Goal: Navigation & Orientation: Find specific page/section

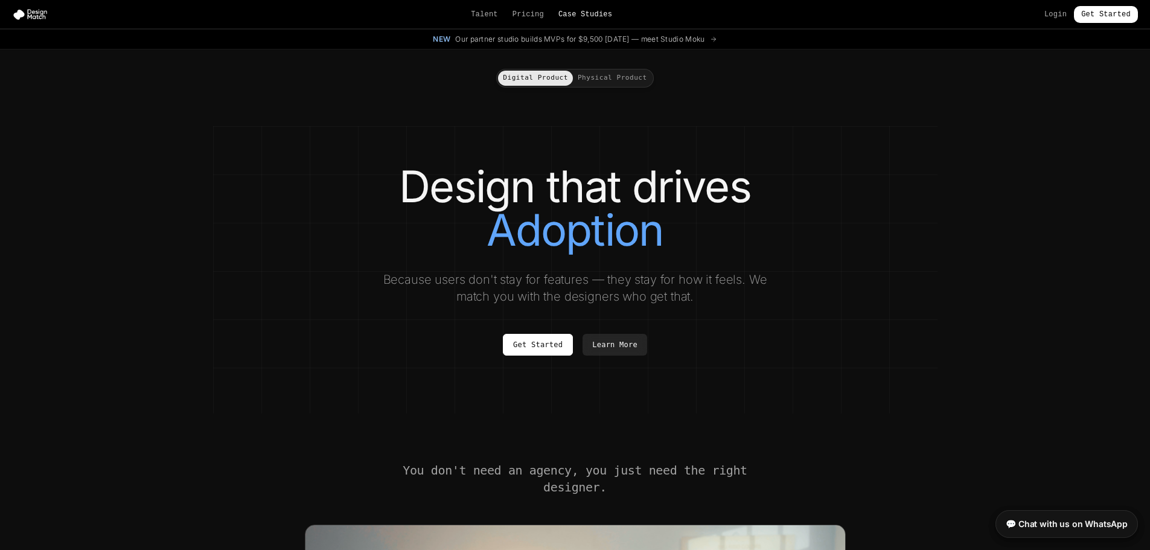
click at [597, 10] on link "Case Studies" at bounding box center [585, 15] width 54 height 10
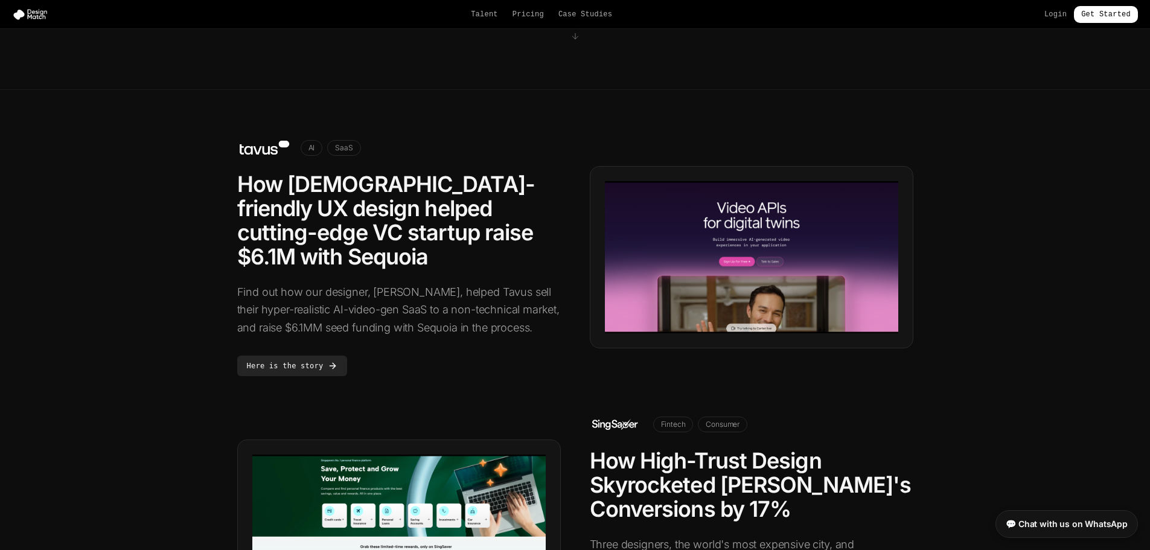
scroll to position [243, 0]
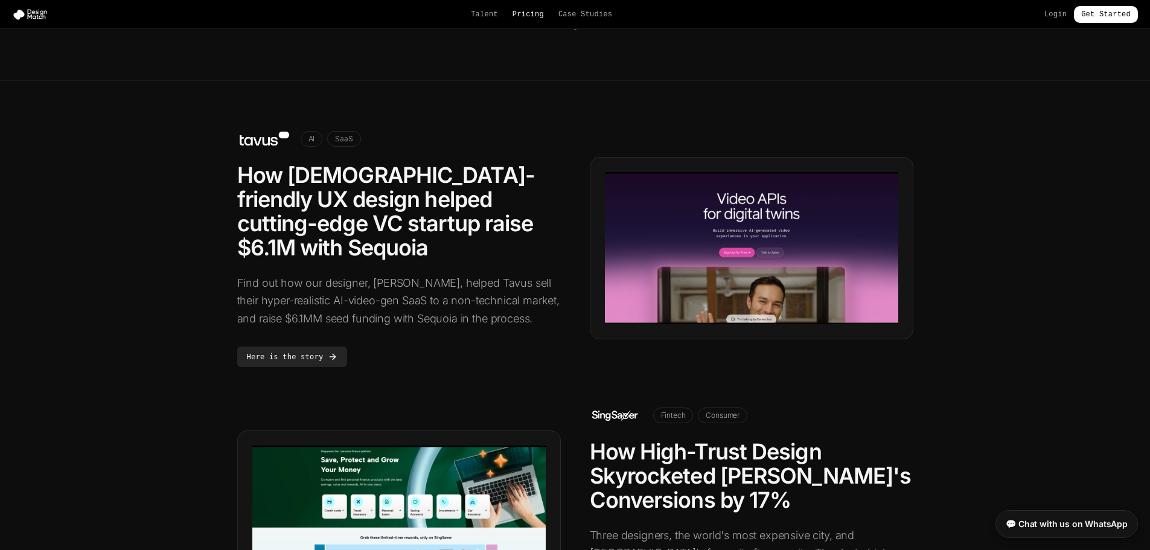
click at [526, 11] on link "Pricing" at bounding box center [527, 15] width 31 height 10
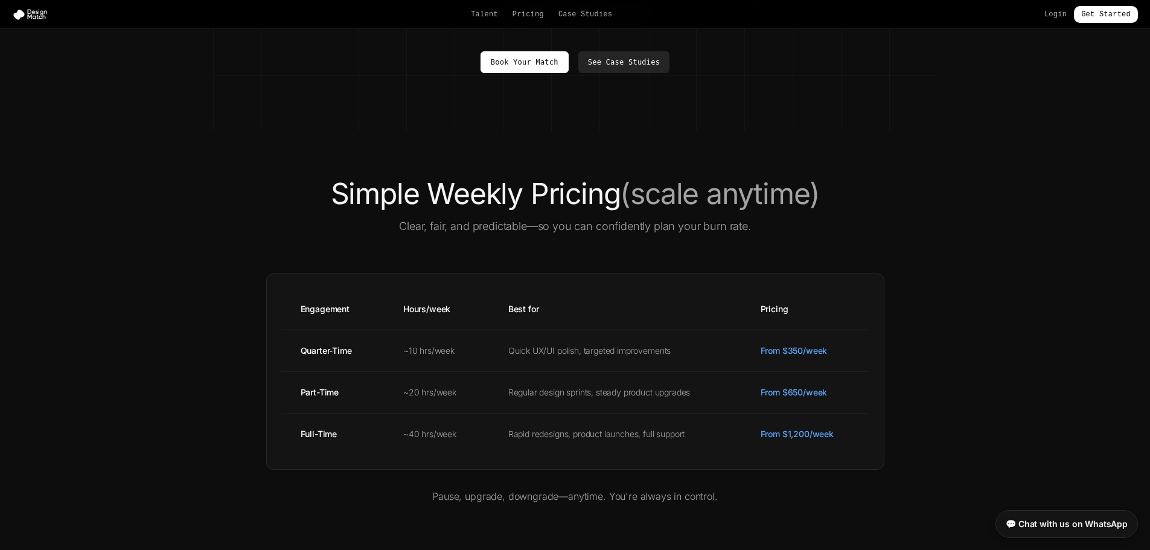
click at [489, 23] on nav "Talent Pricing Case Studies Login Get Started" at bounding box center [575, 14] width 1150 height 29
click at [491, 11] on link "Talent" at bounding box center [484, 15] width 27 height 10
